Goal: Information Seeking & Learning: Learn about a topic

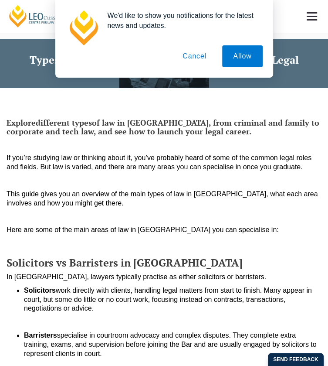
click at [201, 59] on button "Cancel" at bounding box center [195, 56] width 46 height 22
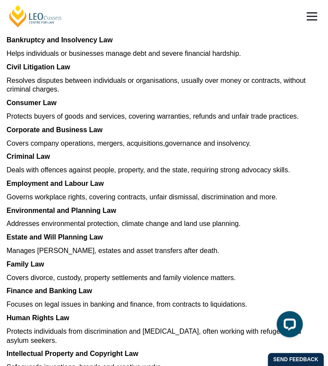
scroll to position [446, 0]
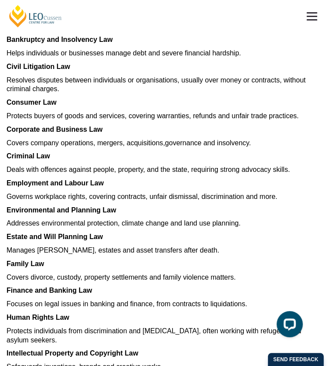
click at [164, 93] on span "Resolves disputes between individuals or organisations, usually over money or c…" at bounding box center [156, 84] width 299 height 17
click at [146, 94] on p "Resolves disputes between individuals or organisations, usually over money or c…" at bounding box center [164, 85] width 315 height 18
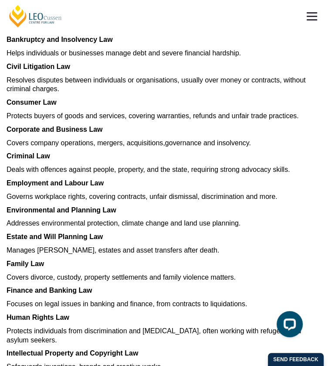
click at [146, 94] on p "Resolves disputes between individuals or organisations, usually over money or c…" at bounding box center [164, 85] width 315 height 18
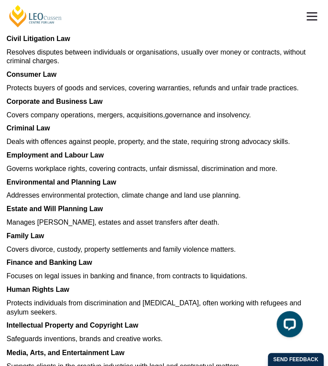
scroll to position [474, 0]
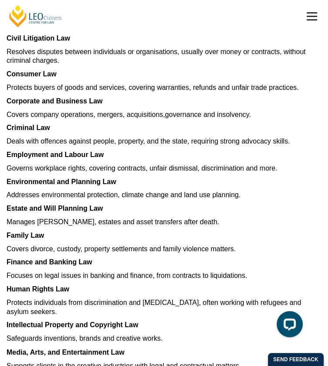
click at [187, 91] on span "Protects buyers of goods and services, covering warranties, refunds and unfair …" at bounding box center [153, 87] width 292 height 7
click at [188, 92] on p "Protects buyers of goods and services, covering warranties, refunds and unfair …" at bounding box center [164, 87] width 315 height 9
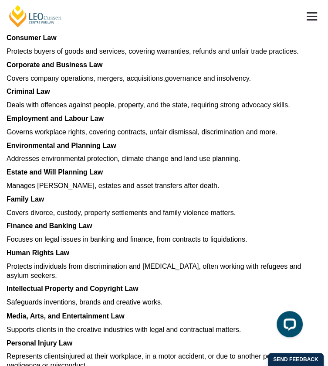
scroll to position [511, 0]
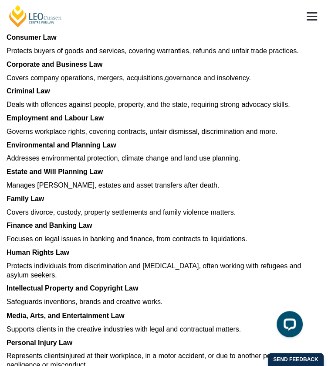
click at [246, 203] on article "Explore different types of law in [GEOGRAPHIC_DATA], from criminal and family t…" at bounding box center [164, 139] width 315 height 1062
click at [192, 54] on span "Protects buyers of goods and services, covering warranties, refunds and unfair …" at bounding box center [153, 50] width 292 height 7
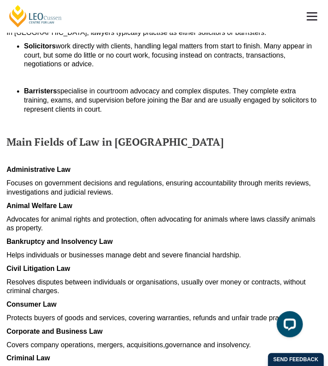
scroll to position [0, 0]
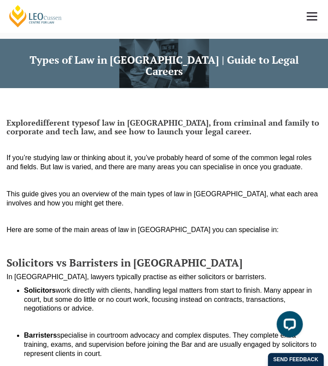
click at [303, 18] on link at bounding box center [312, 16] width 32 height 32
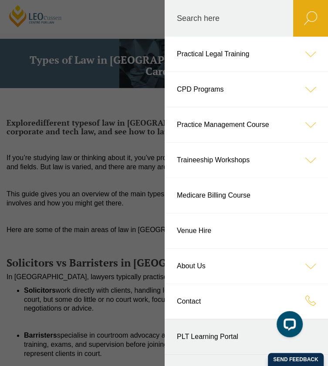
click at [106, 32] on header "[PERSON_NAME] Centre for Law Search here Practical Legal Training Our Practical…" at bounding box center [164, 16] width 328 height 32
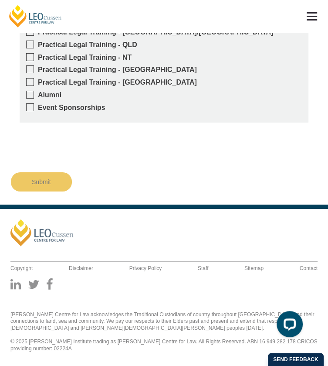
scroll to position [1682, 0]
click at [106, 229] on footer "[PERSON_NAME] Quick Links About Us Our Graduate Alumni Continuing Professional …" at bounding box center [164, 285] width 328 height 162
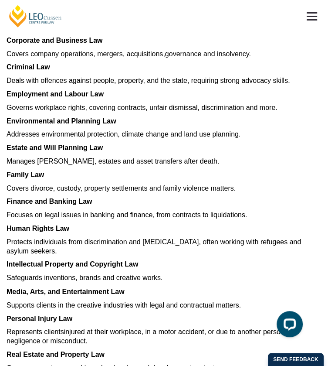
scroll to position [533, 0]
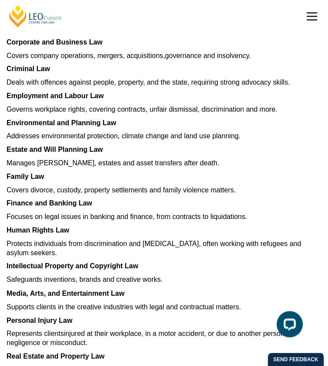
click at [143, 101] on p "Employment and Labour Law" at bounding box center [164, 96] width 315 height 9
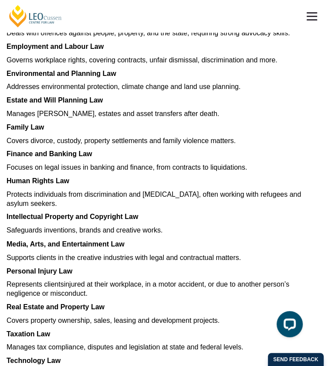
scroll to position [582, 0]
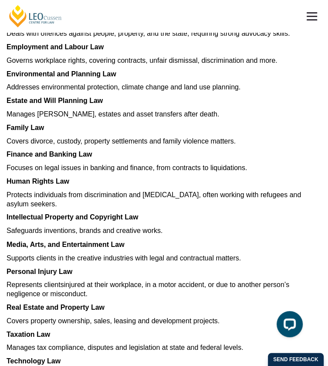
click at [143, 176] on article "Explore different types of law in [GEOGRAPHIC_DATA], from criminal and family t…" at bounding box center [164, 68] width 315 height 1062
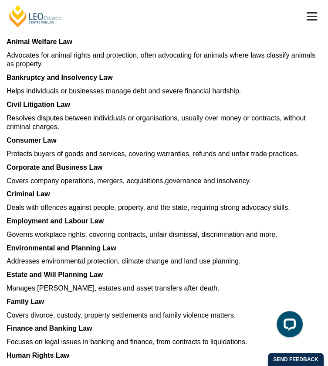
scroll to position [406, 0]
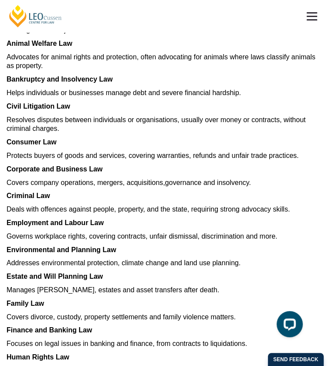
click at [188, 96] on span "Helps individuals or businesses manage debt and severe financial hardship." at bounding box center [124, 92] width 235 height 7
